Goal: Information Seeking & Learning: Learn about a topic

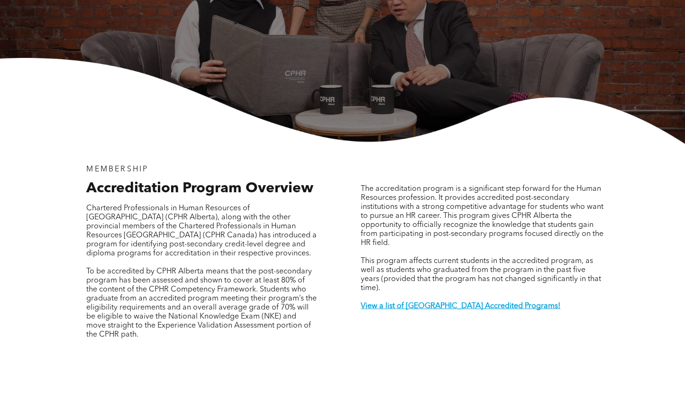
scroll to position [172, 0]
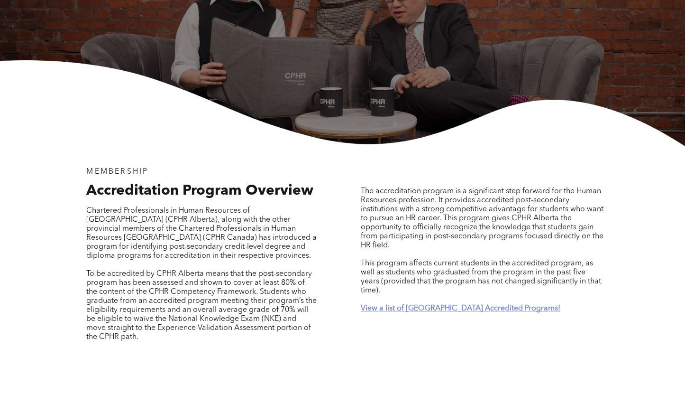
click at [404, 305] on strong "View a list of [GEOGRAPHIC_DATA] Accredited Programs!" at bounding box center [461, 309] width 200 height 8
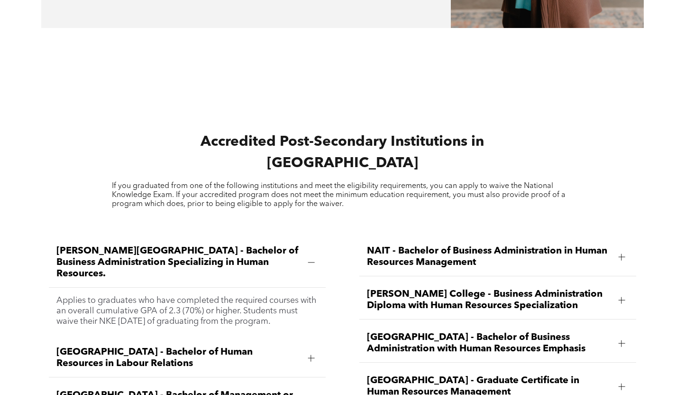
scroll to position [1129, 0]
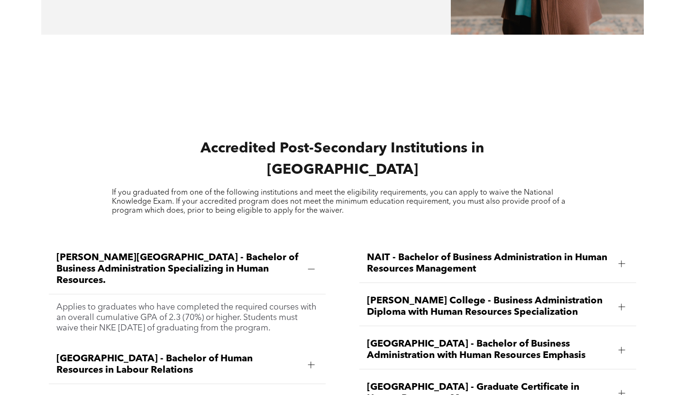
click at [352, 156] on div "Accredited Post-Secondary Institutions in Alberta If you graduated from one of …" at bounding box center [342, 176] width 603 height 93
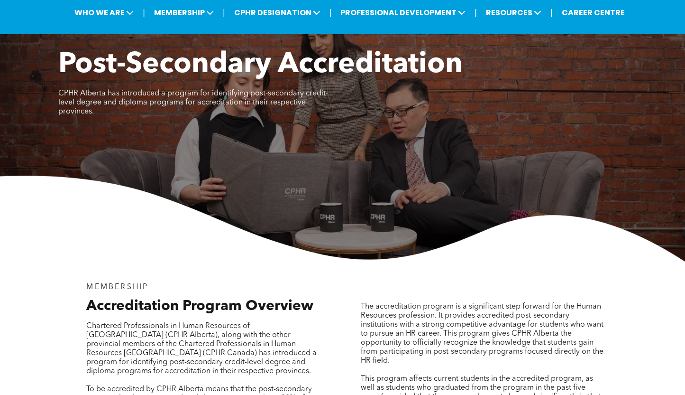
scroll to position [0, 0]
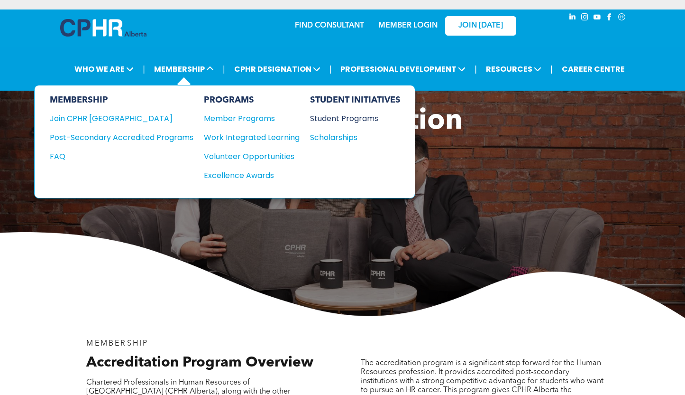
click at [326, 113] on div "Student Programs" at bounding box center [351, 118] width 82 height 12
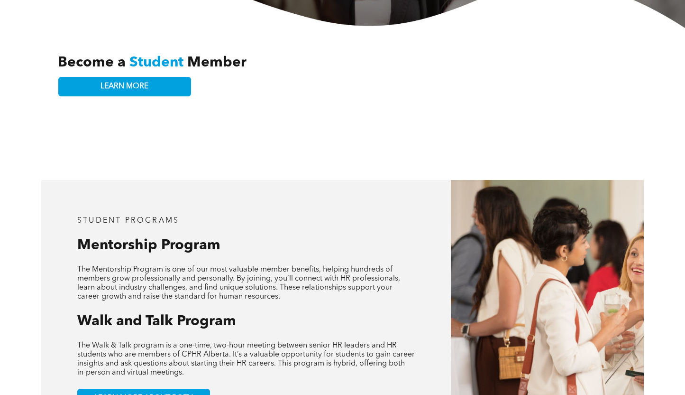
scroll to position [64, 0]
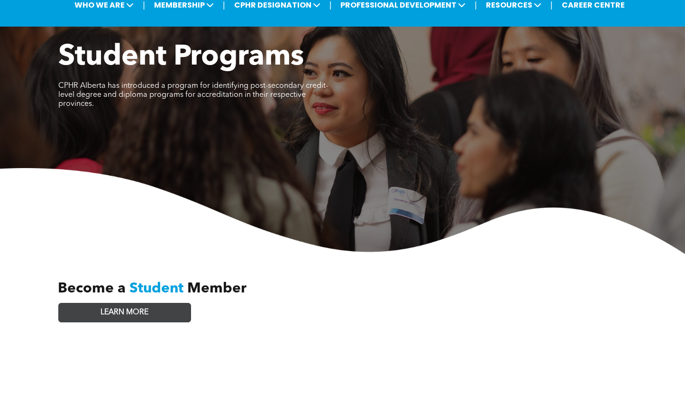
click at [150, 303] on link "LEARN MORE" at bounding box center [124, 312] width 133 height 19
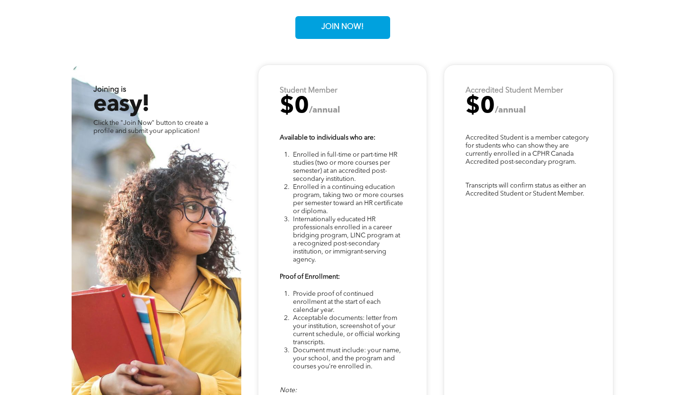
scroll to position [2412, 0]
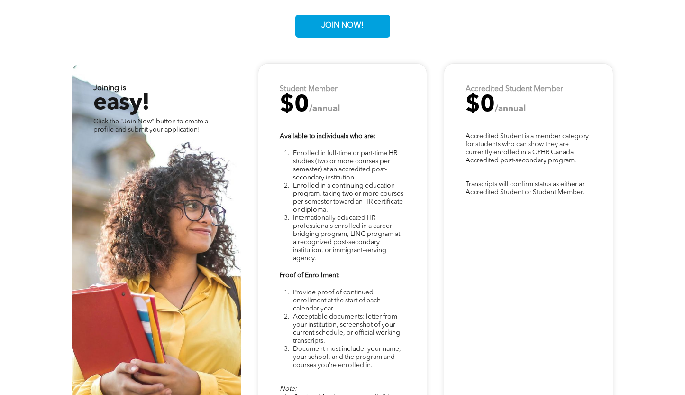
click at [533, 132] on p "Accredited Student is a member category for students who can show they are curr…" at bounding box center [528, 148] width 125 height 32
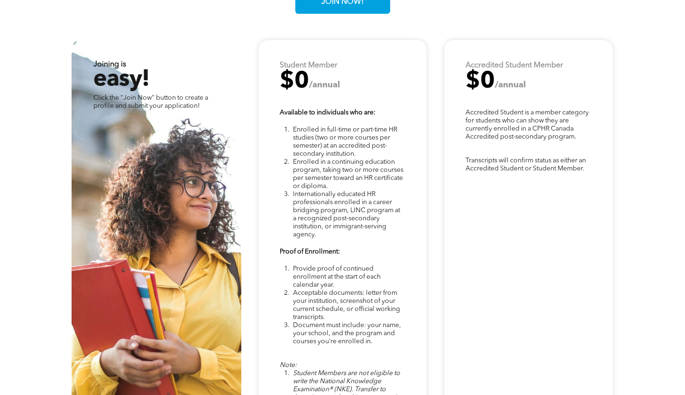
scroll to position [2436, 0]
drag, startPoint x: 376, startPoint y: 107, endPoint x: 379, endPoint y: 116, distance: 9.3
click at [379, 117] on p at bounding box center [342, 121] width 125 height 9
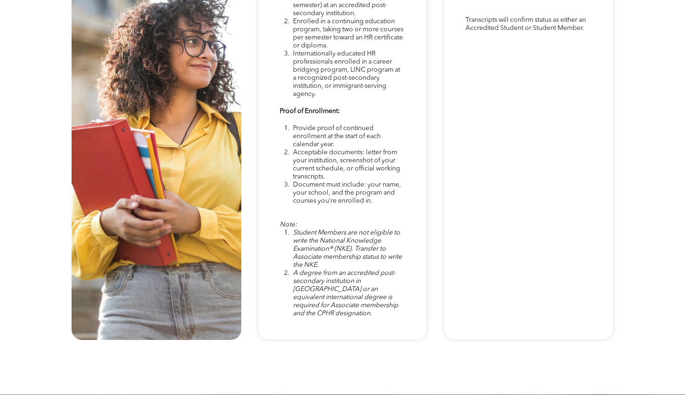
scroll to position [2584, 0]
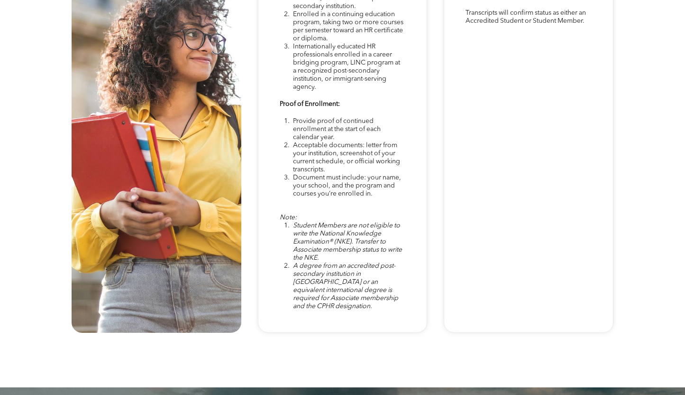
click at [344, 123] on li "Provide proof of continued enrollment at the start of each calendar year." at bounding box center [348, 129] width 111 height 24
click at [330, 157] on li "Acceptable documents: letter from your institution, screenshot of your current …" at bounding box center [348, 157] width 111 height 32
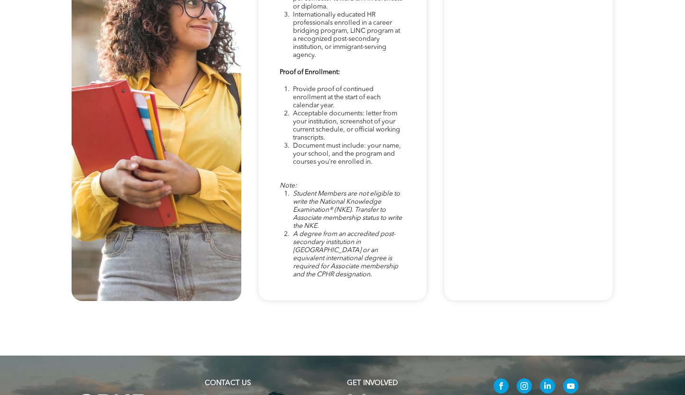
scroll to position [2612, 0]
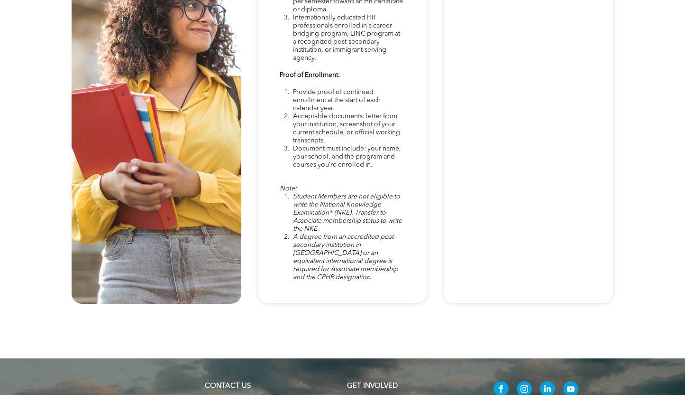
click at [358, 199] on span "Student Members are not eligible to write the National Knowledge Examination® (…" at bounding box center [347, 212] width 109 height 39
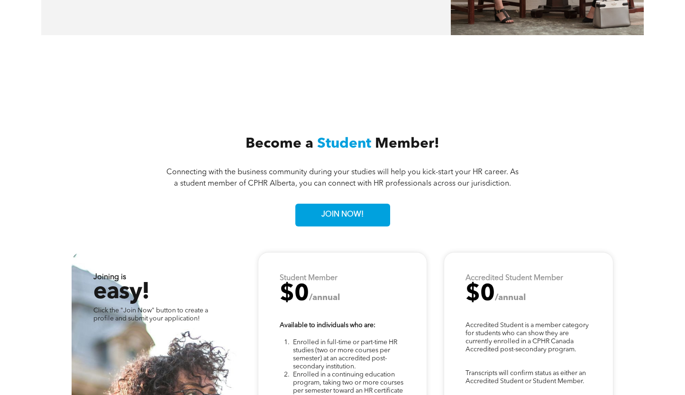
scroll to position [2221, 0]
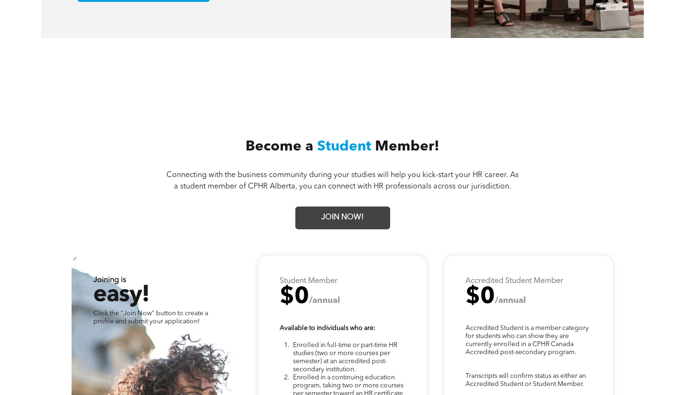
click at [337, 208] on span "JOIN NOW!" at bounding box center [342, 217] width 49 height 19
